Goal: Information Seeking & Learning: Learn about a topic

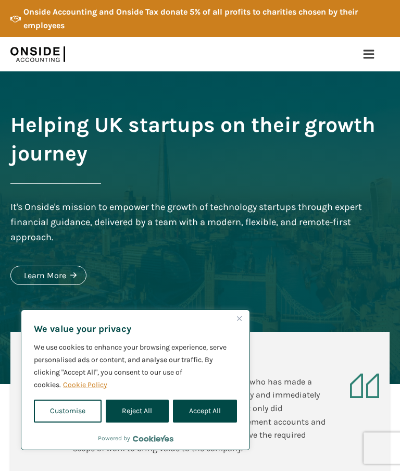
click at [199, 405] on button "Accept All" at bounding box center [205, 410] width 64 height 23
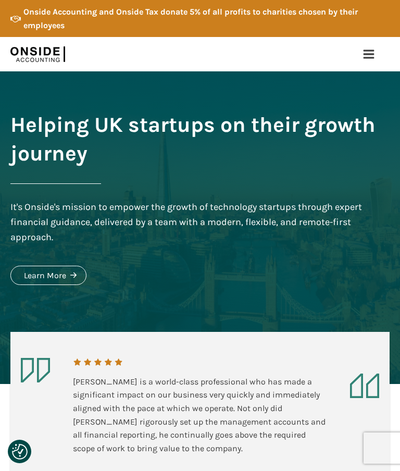
checkbox input "true"
click at [367, 48] on icon at bounding box center [368, 54] width 12 height 12
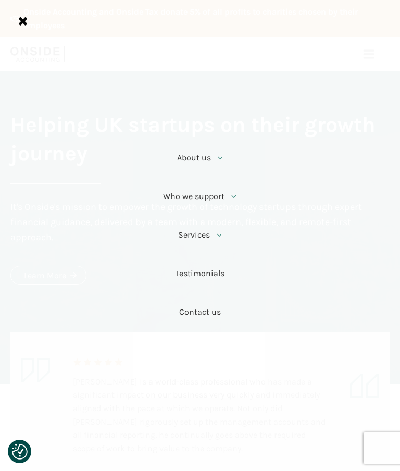
click at [194, 157] on link "About us" at bounding box center [200, 158] width 86 height 39
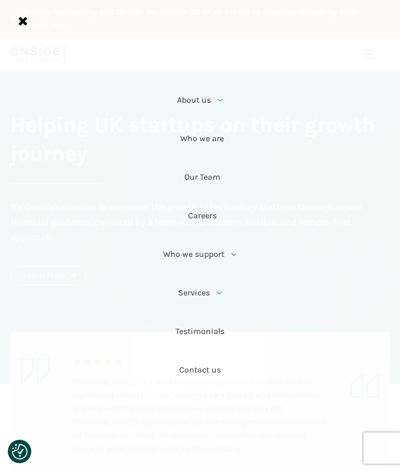
click at [200, 177] on link "Our Team" at bounding box center [200, 177] width 86 height 39
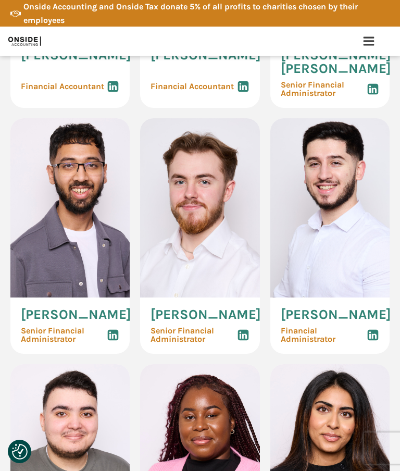
scroll to position [2514, 0]
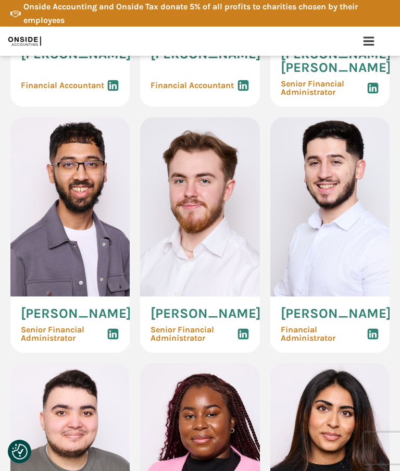
click at [180, 234] on img at bounding box center [199, 206] width 119 height 179
click at [184, 219] on img at bounding box center [199, 206] width 119 height 179
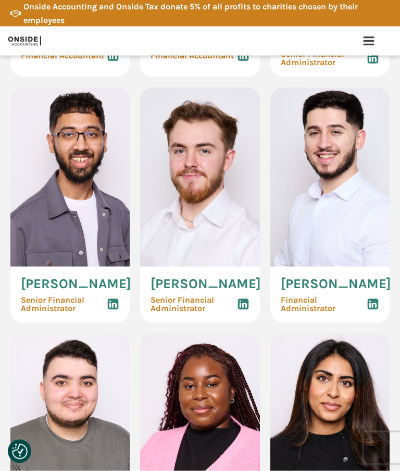
scroll to position [2544, 0]
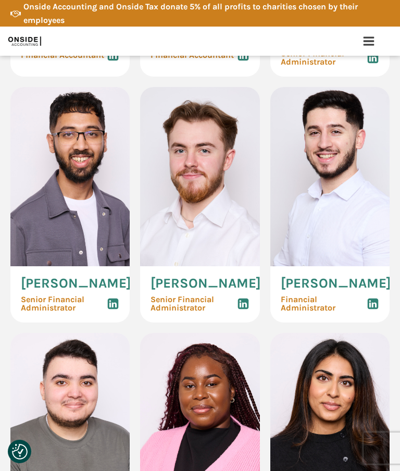
click at [181, 312] on span "Senior Financial Administrator" at bounding box center [193, 303] width 86 height 17
click at [185, 266] on img at bounding box center [199, 176] width 119 height 179
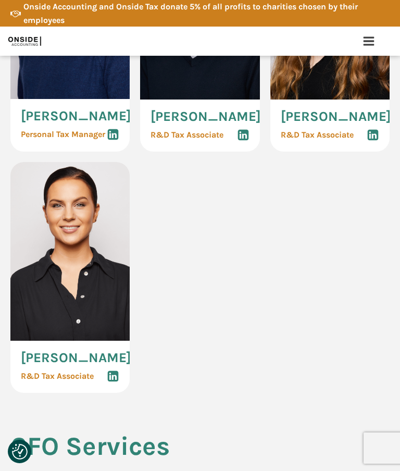
scroll to position [3530, 0]
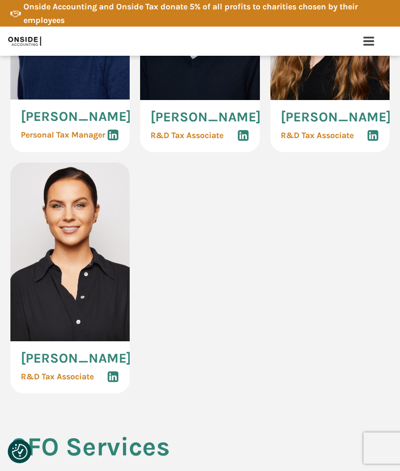
click at [368, 35] on icon at bounding box center [368, 41] width 12 height 12
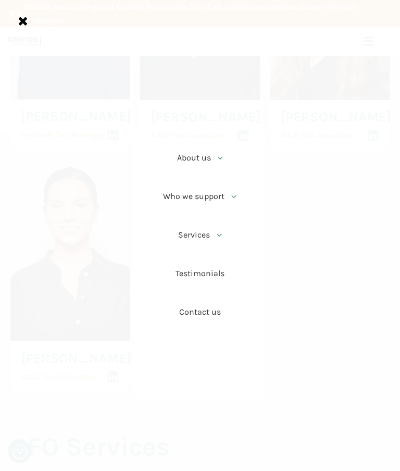
click at [202, 155] on link "About us" at bounding box center [200, 158] width 86 height 39
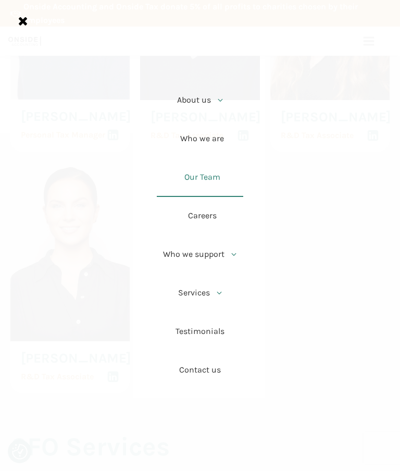
click at [193, 214] on link "Careers" at bounding box center [200, 216] width 86 height 39
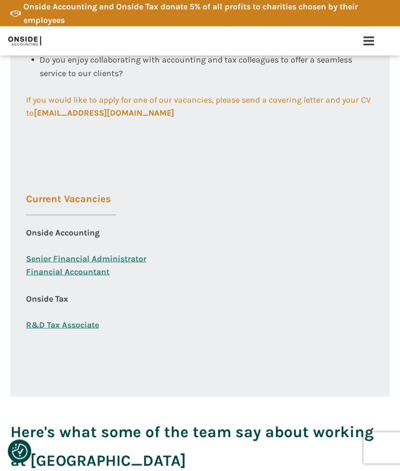
scroll to position [608, 0]
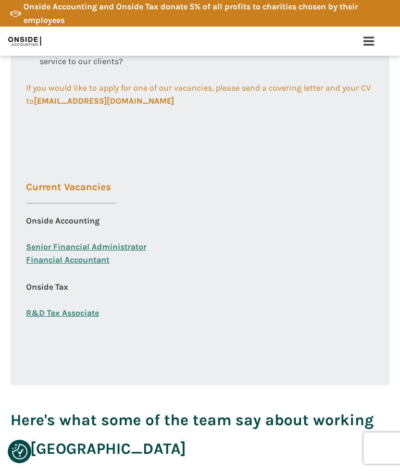
click at [49, 240] on link "Senior Financial Administrator" at bounding box center [86, 247] width 120 height 14
